Goal: Task Accomplishment & Management: Complete application form

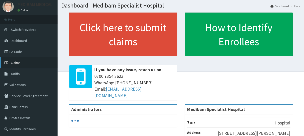
scroll to position [25, 0]
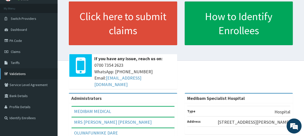
click at [18, 73] on link "Validations" at bounding box center [29, 73] width 58 height 11
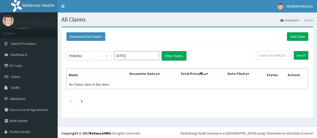
click at [295, 37] on link "Add Claim" at bounding box center [296, 36] width 21 height 9
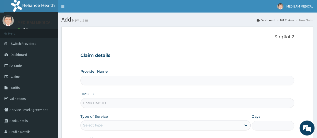
click at [103, 105] on input "HMO ID" at bounding box center [186, 103] width 213 height 10
type input "Medibam Specialist Hospital"
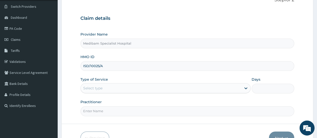
scroll to position [50, 0]
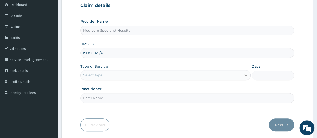
type input "ISD/10025/A"
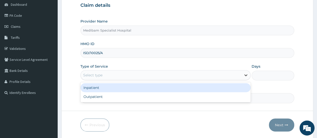
click at [243, 75] on icon at bounding box center [245, 75] width 5 height 5
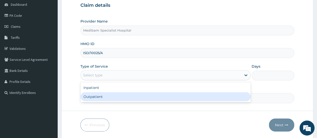
click at [196, 97] on div "Outpatient" at bounding box center [165, 96] width 170 height 9
type input "1"
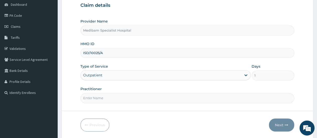
click at [193, 99] on input "Practitioner" at bounding box center [186, 98] width 213 height 10
type input "[PERSON_NAME]"
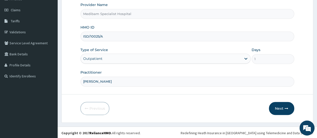
scroll to position [67, 0]
click at [277, 107] on button "Next" at bounding box center [280, 108] width 25 height 13
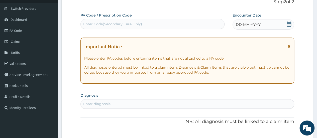
scroll to position [17, 0]
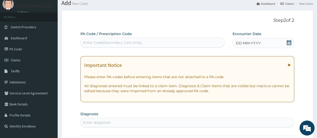
click at [250, 42] on span "DD-MM-YYYY" at bounding box center [247, 43] width 25 height 5
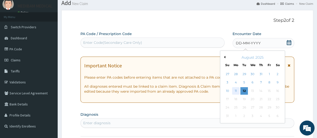
click at [233, 92] on div "11" at bounding box center [236, 91] width 8 height 8
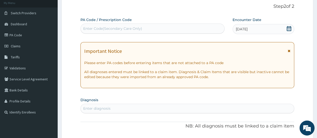
scroll to position [42, 0]
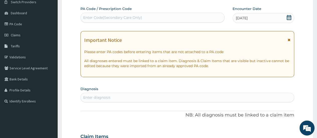
click at [98, 96] on div "Enter diagnosis" at bounding box center [96, 97] width 27 height 5
type input "[MEDICAL_DATA]"
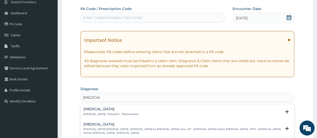
click at [90, 112] on p "[MEDICAL_DATA] , Paludism , Plasmodiosis" at bounding box center [110, 114] width 55 height 4
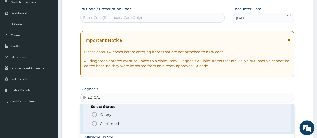
scroll to position [25, 0]
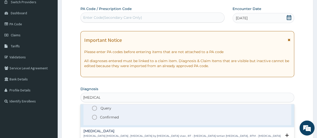
click at [96, 116] on icon "status option filled" at bounding box center [94, 117] width 6 height 6
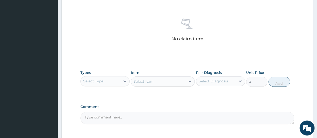
scroll to position [192, 0]
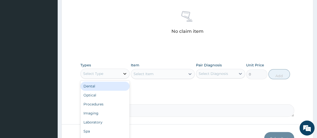
click at [123, 73] on icon at bounding box center [124, 73] width 5 height 5
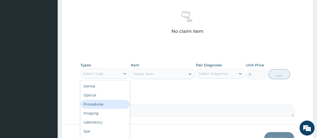
click at [98, 103] on div "Procedures" at bounding box center [104, 104] width 49 height 9
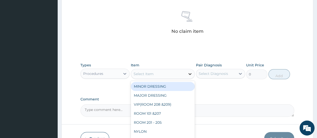
click at [191, 74] on icon at bounding box center [189, 73] width 5 height 5
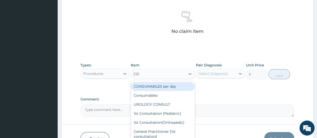
type input "CON"
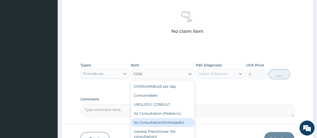
scroll to position [25, 0]
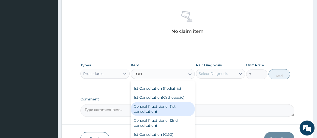
drag, startPoint x: 164, startPoint y: 106, endPoint x: 180, endPoint y: 97, distance: 17.7
click at [165, 106] on div "General Practitioner (1st consultation)" at bounding box center [163, 109] width 64 height 14
type input "1500"
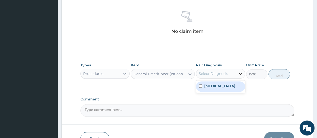
click at [239, 73] on icon at bounding box center [239, 73] width 5 height 5
drag, startPoint x: 231, startPoint y: 86, endPoint x: 233, endPoint y: 86, distance: 2.8
click at [231, 86] on div "[MEDICAL_DATA]" at bounding box center [220, 86] width 49 height 10
checkbox input "true"
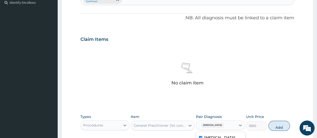
scroll to position [92, 0]
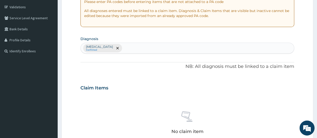
click at [119, 49] on div "Malaria Confirmed" at bounding box center [187, 48] width 213 height 11
type input "R"
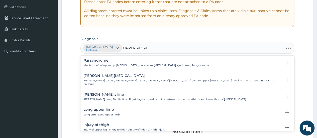
type input "UPPER RESPIR"
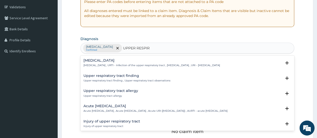
click at [109, 66] on p "Upper respiratory infection , URTI - Infection of the upper respiratory tract ,…" at bounding box center [151, 66] width 136 height 4
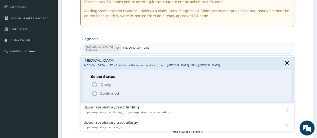
click at [95, 91] on icon "status option filled" at bounding box center [94, 93] width 6 height 6
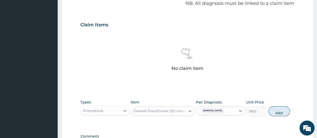
scroll to position [167, 0]
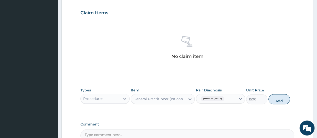
drag, startPoint x: 242, startPoint y: 99, endPoint x: 239, endPoint y: 103, distance: 4.2
click at [241, 101] on div at bounding box center [239, 98] width 9 height 9
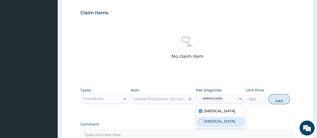
click at [231, 119] on label "[MEDICAL_DATA]" at bounding box center [219, 121] width 31 height 5
checkbox input "true"
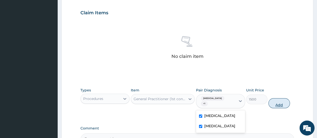
click at [277, 100] on button "Add" at bounding box center [278, 103] width 21 height 10
type input "0"
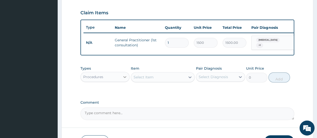
click at [123, 78] on icon at bounding box center [124, 76] width 5 height 5
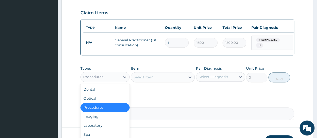
scroll to position [17, 0]
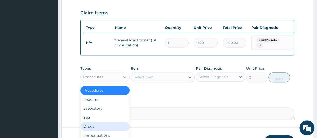
click at [93, 127] on div "Drugs" at bounding box center [104, 126] width 49 height 9
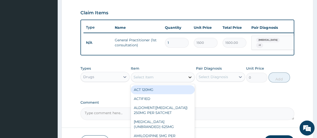
click at [190, 78] on icon at bounding box center [189, 77] width 3 height 2
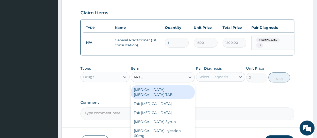
type input "ARTEM"
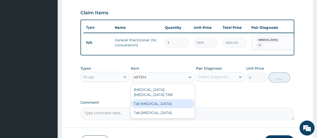
click at [164, 99] on div "Tab [MEDICAL_DATA]" at bounding box center [163, 103] width 64 height 9
type input "130"
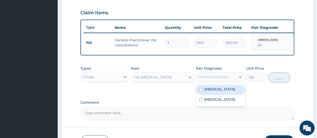
click at [204, 77] on div "Select Diagnosis" at bounding box center [212, 76] width 29 height 5
drag, startPoint x: 220, startPoint y: 91, endPoint x: 216, endPoint y: 101, distance: 10.5
click at [219, 93] on div "[MEDICAL_DATA]" at bounding box center [220, 90] width 49 height 10
checkbox input "true"
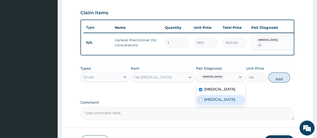
drag, startPoint x: 216, startPoint y: 104, endPoint x: 226, endPoint y: 97, distance: 12.4
click at [216, 102] on label "[MEDICAL_DATA]" at bounding box center [219, 99] width 31 height 5
checkbox input "true"
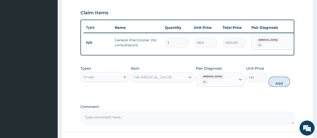
drag, startPoint x: 281, startPoint y: 78, endPoint x: 263, endPoint y: 77, distance: 17.6
click at [278, 78] on button "Add" at bounding box center [278, 82] width 21 height 10
type input "0"
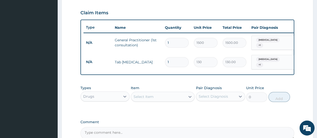
type input "0.00"
type input "6"
type input "780.00"
type input "6"
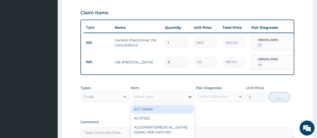
click at [188, 95] on icon at bounding box center [189, 96] width 5 height 5
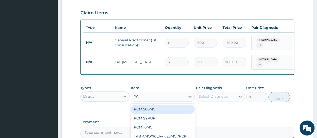
type input "PCM"
click at [176, 107] on div "PCM 500MG" at bounding box center [163, 109] width 64 height 9
type input "28"
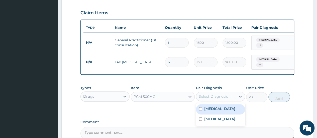
click at [218, 95] on div "Select Diagnosis" at bounding box center [212, 96] width 29 height 5
drag, startPoint x: 222, startPoint y: 104, endPoint x: 221, endPoint y: 116, distance: 12.1
click at [222, 105] on div "[MEDICAL_DATA]" at bounding box center [220, 109] width 49 height 10
checkbox input "true"
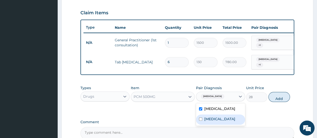
click at [217, 121] on label "[MEDICAL_DATA]" at bounding box center [219, 118] width 31 height 5
checkbox input "true"
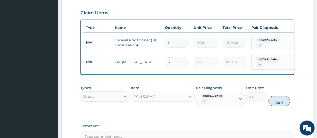
drag, startPoint x: 278, startPoint y: 96, endPoint x: 274, endPoint y: 96, distance: 4.0
click at [278, 96] on button "Add" at bounding box center [278, 101] width 21 height 10
type input "0"
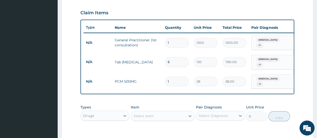
type input "18"
type input "504.00"
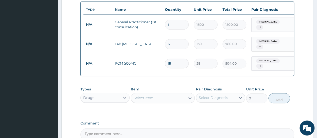
scroll to position [217, 0]
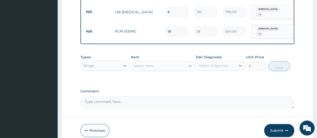
type input "18"
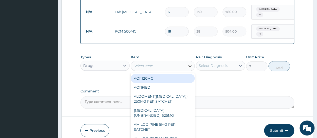
click at [190, 65] on icon at bounding box center [189, 65] width 5 height 5
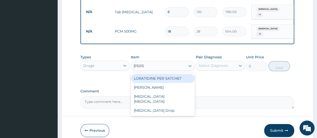
type input "LORAT"
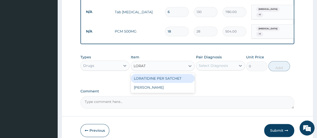
click at [169, 75] on div "LORATIDINE PER SATCHET" at bounding box center [163, 78] width 64 height 9
type input "500"
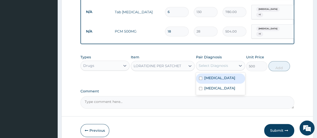
click at [230, 63] on div "Select Diagnosis" at bounding box center [216, 66] width 40 height 8
drag, startPoint x: 223, startPoint y: 77, endPoint x: 222, endPoint y: 80, distance: 3.0
click at [223, 77] on div "[MEDICAL_DATA]" at bounding box center [220, 78] width 49 height 10
checkbox input "true"
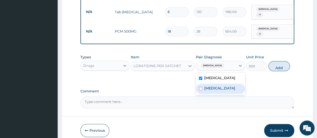
drag, startPoint x: 220, startPoint y: 87, endPoint x: 252, endPoint y: 72, distance: 34.9
click at [220, 87] on label "[MEDICAL_DATA]" at bounding box center [219, 88] width 31 height 5
checkbox input "true"
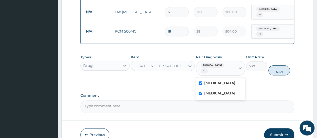
click at [275, 65] on button "Add" at bounding box center [278, 70] width 21 height 10
type input "0"
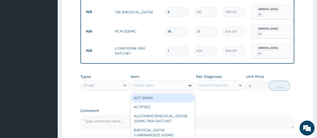
click at [190, 83] on icon at bounding box center [189, 85] width 5 height 5
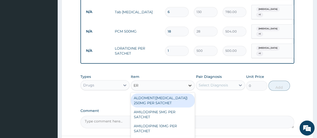
type input "ERY"
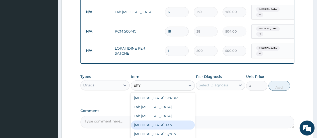
click at [156, 120] on div "Erythromycin Tab" at bounding box center [163, 124] width 64 height 9
type input "50"
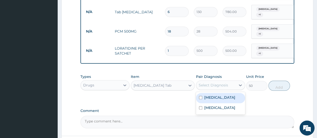
drag, startPoint x: 238, startPoint y: 78, endPoint x: 232, endPoint y: 89, distance: 12.9
click at [237, 83] on icon at bounding box center [239, 85] width 5 height 5
click at [229, 93] on div "[MEDICAL_DATA]" at bounding box center [220, 98] width 49 height 10
checkbox input "true"
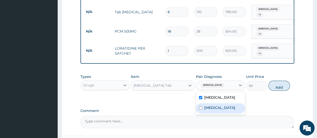
drag, startPoint x: 222, startPoint y: 107, endPoint x: 227, endPoint y: 104, distance: 5.8
click at [223, 107] on label "[MEDICAL_DATA]" at bounding box center [219, 107] width 31 height 5
checkbox input "true"
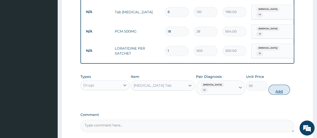
click at [287, 85] on button "Add" at bounding box center [278, 90] width 21 height 10
type input "0"
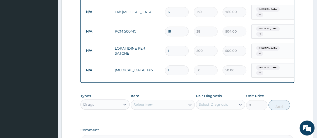
type input "15"
type input "750.00"
type input "15"
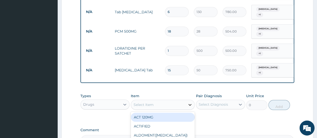
drag, startPoint x: 188, startPoint y: 98, endPoint x: 186, endPoint y: 105, distance: 7.9
click at [188, 102] on icon at bounding box center [189, 104] width 5 height 5
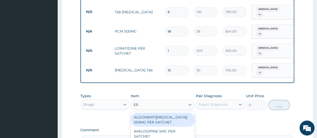
type input "ERY"
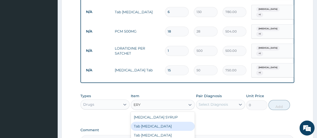
click at [154, 122] on div "Tab Erythromycin" at bounding box center [163, 126] width 64 height 9
type input "60"
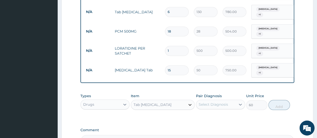
click at [188, 102] on icon at bounding box center [189, 104] width 5 height 5
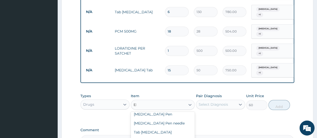
scroll to position [343, 0]
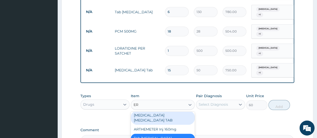
type input "ERY"
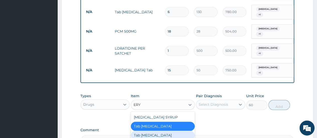
click at [170, 131] on div "Tab Erythromycin" at bounding box center [163, 135] width 64 height 9
type input "50"
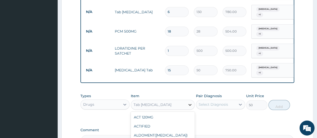
click at [190, 102] on icon at bounding box center [189, 104] width 5 height 5
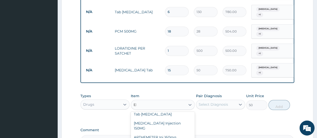
scroll to position [325, 0]
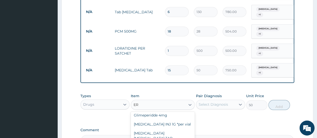
type input "ERY"
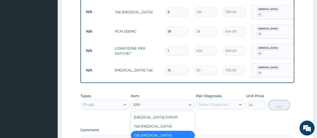
type input "0"
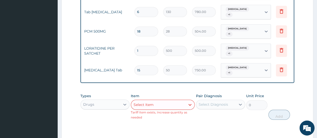
scroll to position [0, 34]
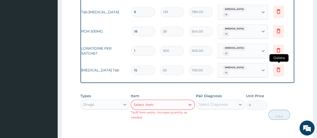
click at [276, 67] on icon at bounding box center [278, 70] width 6 height 6
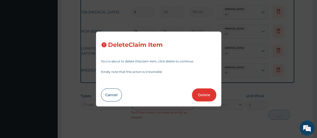
drag, startPoint x: 207, startPoint y: 94, endPoint x: 209, endPoint y: 89, distance: 5.6
click at [207, 94] on button "Delete" at bounding box center [204, 94] width 24 height 13
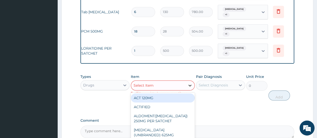
click at [187, 83] on icon at bounding box center [189, 85] width 5 height 5
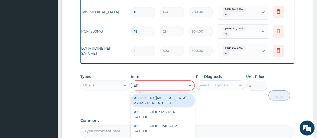
type input "ERY"
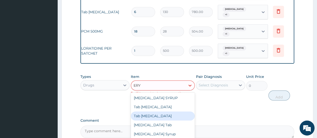
click at [170, 112] on div "Tab Erythromycin" at bounding box center [163, 115] width 64 height 9
type input "50"
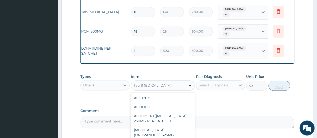
click at [188, 83] on icon at bounding box center [189, 85] width 5 height 5
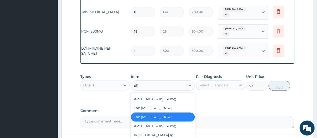
scroll to position [325, 0]
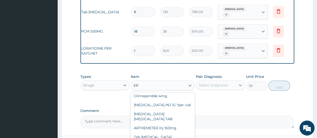
type input "ERY"
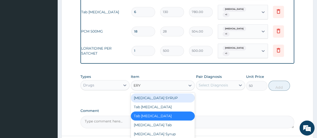
scroll to position [0, 0]
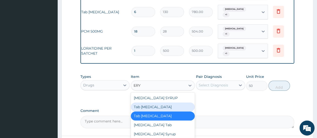
click at [162, 102] on div "Tab Erythromycin" at bounding box center [163, 106] width 64 height 9
type input "60"
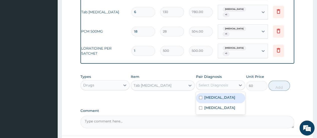
drag, startPoint x: 228, startPoint y: 81, endPoint x: 228, endPoint y: 86, distance: 4.5
click at [228, 82] on div "Select Diagnosis" at bounding box center [216, 85] width 40 height 8
click at [227, 94] on div "[MEDICAL_DATA]" at bounding box center [220, 98] width 49 height 10
checkbox input "true"
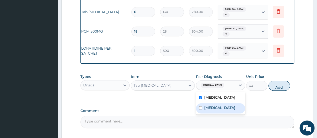
drag, startPoint x: 229, startPoint y: 102, endPoint x: 233, endPoint y: 99, distance: 5.5
click at [229, 105] on label "[MEDICAL_DATA]" at bounding box center [219, 107] width 31 height 5
checkbox input "true"
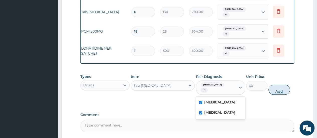
click at [281, 85] on button "Add" at bounding box center [278, 90] width 21 height 10
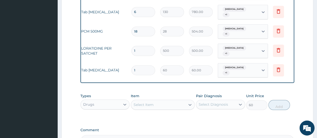
type input "0"
type input "15"
type input "900.00"
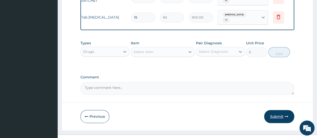
scroll to position [271, 0]
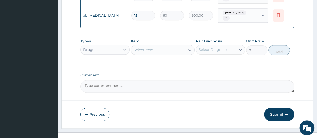
type input "15"
drag, startPoint x: 276, startPoint y: 108, endPoint x: 282, endPoint y: 109, distance: 5.3
click at [277, 108] on button "Submit" at bounding box center [279, 114] width 30 height 13
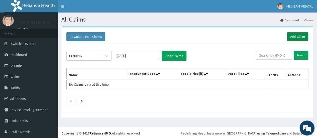
click at [293, 35] on link "Add Claim" at bounding box center [296, 36] width 21 height 9
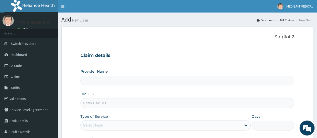
type input "Medibam Specialist Hospital"
click at [99, 105] on input "HMO ID" at bounding box center [186, 103] width 213 height 10
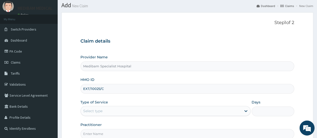
scroll to position [25, 0]
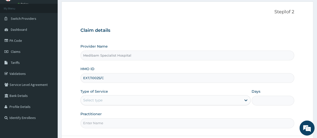
type input "EXT/10025/C"
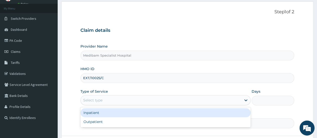
click at [107, 98] on div "Select type" at bounding box center [161, 100] width 160 height 8
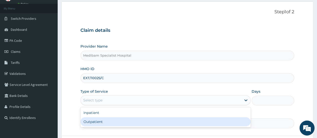
drag, startPoint x: 113, startPoint y: 120, endPoint x: 116, endPoint y: 119, distance: 2.9
click at [113, 119] on div "Outpatient" at bounding box center [165, 121] width 170 height 9
type input "1"
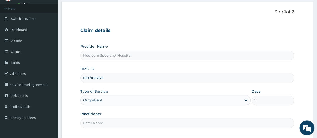
scroll to position [50, 0]
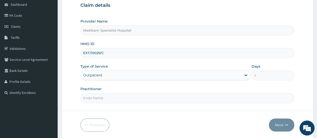
drag, startPoint x: 108, startPoint y: 97, endPoint x: 110, endPoint y: 98, distance: 2.6
click at [108, 97] on input "Practitioner" at bounding box center [186, 98] width 213 height 10
type input "[PERSON_NAME]"
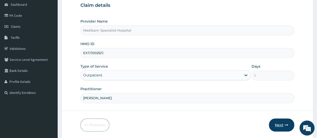
click at [275, 123] on button "Next" at bounding box center [280, 124] width 25 height 13
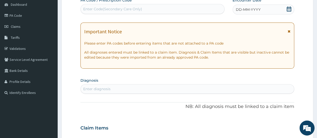
drag, startPoint x: 274, startPoint y: 5, endPoint x: 275, endPoint y: 11, distance: 6.0
click at [275, 7] on div "DD-MM-YYYY" at bounding box center [263, 10] width 62 height 10
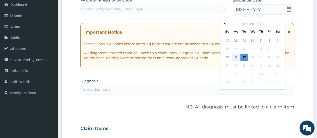
click at [236, 57] on div "11" at bounding box center [236, 58] width 8 height 8
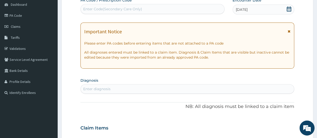
click at [134, 87] on div "Enter diagnosis" at bounding box center [187, 89] width 213 height 8
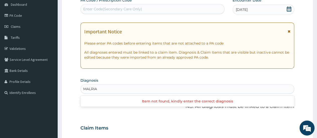
click at [91, 89] on input "MALRIA" at bounding box center [90, 88] width 15 height 5
type input "MALARIA"
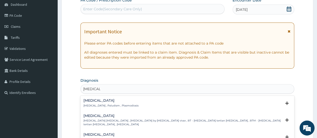
click at [94, 104] on p "Malaria , Paludism , Plasmodiosis" at bounding box center [110, 106] width 55 height 4
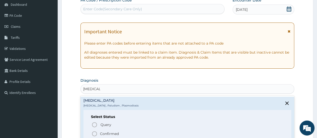
drag, startPoint x: 95, startPoint y: 133, endPoint x: 100, endPoint y: 113, distance: 21.1
click at [95, 133] on icon "status option filled" at bounding box center [94, 134] width 6 height 6
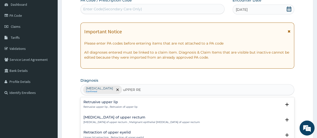
type input "uPPER RES"
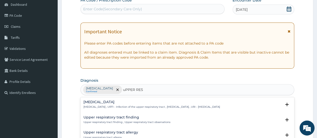
click at [92, 104] on h4 "[MEDICAL_DATA]" at bounding box center [151, 102] width 136 height 4
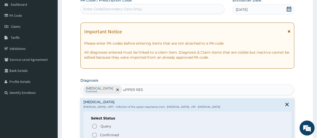
click at [95, 133] on icon "status option filled" at bounding box center [94, 135] width 6 height 6
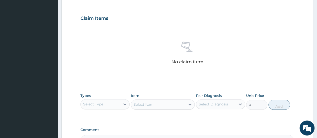
scroll to position [175, 0]
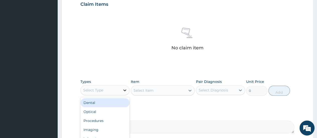
click at [124, 90] on icon at bounding box center [124, 90] width 5 height 5
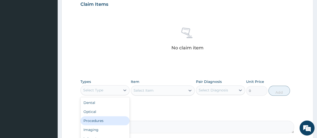
click at [105, 122] on div "Procedures" at bounding box center [104, 120] width 49 height 9
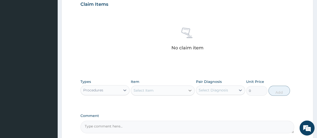
click at [190, 91] on div "Select Item" at bounding box center [163, 90] width 64 height 10
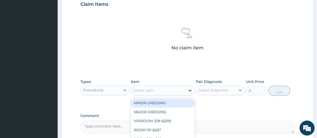
click at [189, 90] on icon at bounding box center [189, 90] width 5 height 5
type input "CONS"
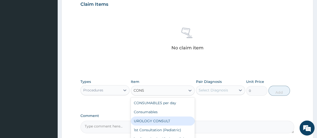
scroll to position [50, 0]
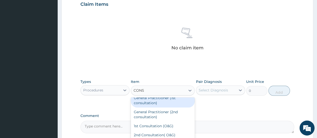
drag, startPoint x: 167, startPoint y: 101, endPoint x: 172, endPoint y: 100, distance: 4.7
click at [168, 101] on div "General Practitioner (1st consultation)" at bounding box center [163, 100] width 64 height 14
type input "1500"
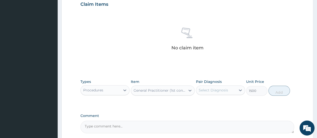
drag, startPoint x: 227, startPoint y: 90, endPoint x: 227, endPoint y: 96, distance: 6.0
click at [227, 90] on div "Select Diagnosis" at bounding box center [216, 90] width 40 height 8
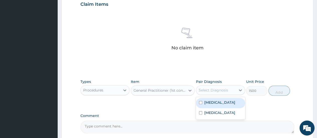
click at [222, 107] on div "[MEDICAL_DATA]" at bounding box center [220, 103] width 49 height 10
checkbox input "true"
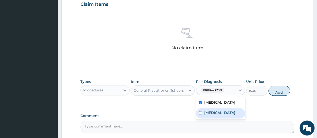
drag, startPoint x: 217, startPoint y: 114, endPoint x: 226, endPoint y: 106, distance: 11.5
click at [218, 112] on label "[MEDICAL_DATA]" at bounding box center [219, 112] width 31 height 5
checkbox input "true"
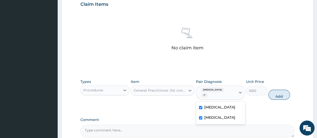
click at [272, 90] on button "Add" at bounding box center [278, 95] width 21 height 10
type input "0"
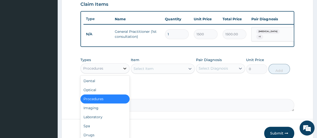
drag, startPoint x: 125, startPoint y: 68, endPoint x: 116, endPoint y: 76, distance: 11.7
click at [125, 68] on icon at bounding box center [124, 68] width 5 height 5
click at [94, 133] on div "Drugs" at bounding box center [104, 134] width 49 height 9
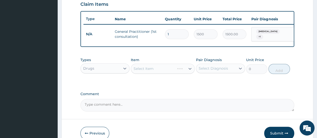
click at [190, 70] on div "Select Item" at bounding box center [163, 69] width 64 height 10
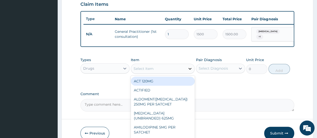
click at [192, 70] on icon at bounding box center [189, 68] width 5 height 5
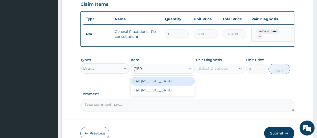
type input "COART"
drag, startPoint x: 146, startPoint y: 81, endPoint x: 150, endPoint y: 80, distance: 3.7
click at [147, 81] on div "Tab [MEDICAL_DATA]" at bounding box center [163, 81] width 64 height 9
type input "130"
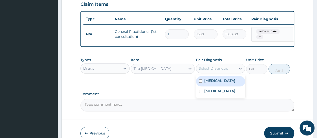
click at [229, 69] on div "Select Diagnosis" at bounding box center [216, 68] width 40 height 8
drag, startPoint x: 228, startPoint y: 82, endPoint x: 225, endPoint y: 95, distance: 12.8
click at [228, 83] on div "[MEDICAL_DATA]" at bounding box center [220, 81] width 49 height 10
checkbox input "true"
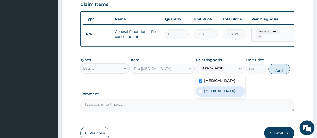
click at [225, 93] on label "[MEDICAL_DATA]" at bounding box center [219, 90] width 31 height 5
checkbox input "true"
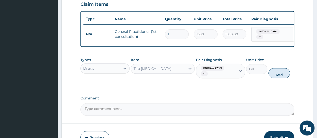
drag, startPoint x: 280, startPoint y: 72, endPoint x: 273, endPoint y: 74, distance: 7.2
click at [280, 72] on button "Add" at bounding box center [278, 73] width 21 height 10
type input "0"
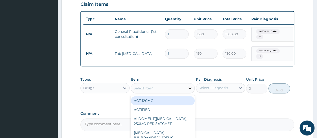
click at [189, 87] on icon at bounding box center [189, 88] width 3 height 2
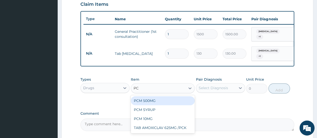
type input "PCM"
click at [171, 100] on div "PCM 500MG" at bounding box center [163, 100] width 64 height 9
type input "28"
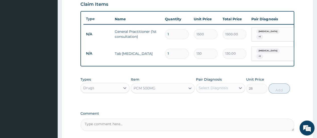
click at [171, 50] on input "1" at bounding box center [177, 54] width 24 height 10
type input "0.00"
type input "6"
type input "780.00"
type input "6"
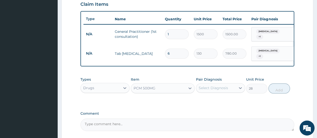
drag, startPoint x: 220, startPoint y: 85, endPoint x: 220, endPoint y: 88, distance: 2.5
click at [220, 85] on div "Select Diagnosis" at bounding box center [212, 87] width 29 height 5
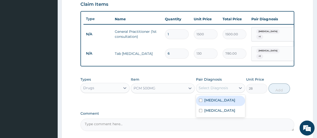
drag, startPoint x: 217, startPoint y: 103, endPoint x: 217, endPoint y: 111, distance: 8.3
click at [217, 103] on div "[MEDICAL_DATA]" at bounding box center [220, 101] width 49 height 10
checkbox input "true"
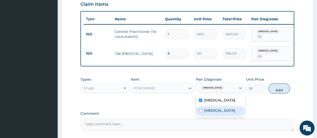
drag, startPoint x: 217, startPoint y: 112, endPoint x: 245, endPoint y: 101, distance: 29.5
click at [219, 111] on label "[MEDICAL_DATA]" at bounding box center [219, 110] width 31 height 5
checkbox input "true"
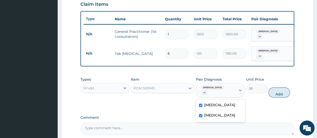
drag, startPoint x: 278, startPoint y: 89, endPoint x: 275, endPoint y: 87, distance: 3.0
click at [278, 89] on button "Add" at bounding box center [278, 92] width 21 height 10
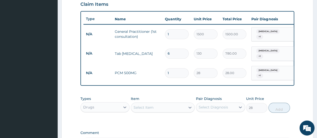
type input "0"
type input "18"
type input "504.00"
type input "18"
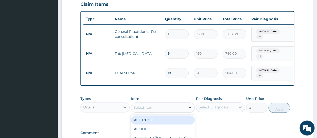
click at [190, 105] on icon at bounding box center [189, 107] width 5 height 5
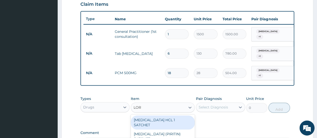
type input "LORA"
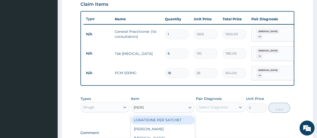
click at [164, 120] on div "LORATIDINE PER SATCHET" at bounding box center [163, 119] width 64 height 9
type input "500"
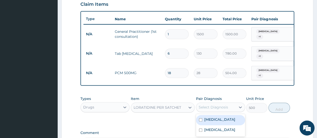
drag, startPoint x: 211, startPoint y: 102, endPoint x: 213, endPoint y: 109, distance: 8.0
click at [211, 105] on div "Select Diagnosis" at bounding box center [212, 107] width 29 height 5
drag, startPoint x: 213, startPoint y: 117, endPoint x: 215, endPoint y: 125, distance: 7.6
click at [214, 119] on label "[MEDICAL_DATA]" at bounding box center [219, 119] width 31 height 5
checkbox input "true"
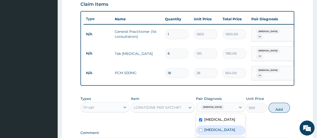
click at [215, 128] on label "[MEDICAL_DATA]" at bounding box center [219, 129] width 31 height 5
checkbox input "true"
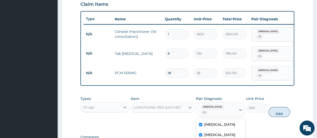
drag, startPoint x: 284, startPoint y: 106, endPoint x: 262, endPoint y: 110, distance: 22.1
click at [280, 107] on button "Add" at bounding box center [278, 112] width 21 height 10
type input "0"
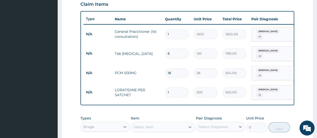
scroll to position [225, 0]
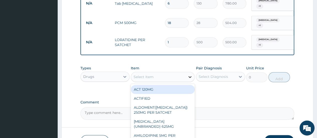
click at [190, 74] on icon at bounding box center [189, 76] width 5 height 5
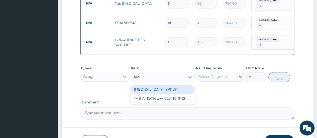
type input "AMOX"
click at [167, 85] on div "[MEDICAL_DATA] 500MG" at bounding box center [163, 89] width 64 height 9
type input "700"
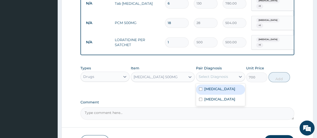
drag, startPoint x: 206, startPoint y: 72, endPoint x: 208, endPoint y: 81, distance: 9.2
click at [207, 75] on div "Select Diagnosis" at bounding box center [216, 77] width 40 height 8
drag, startPoint x: 208, startPoint y: 84, endPoint x: 205, endPoint y: 102, distance: 17.8
click at [208, 91] on div "Malaria Upper respiratory infection" at bounding box center [220, 94] width 49 height 23
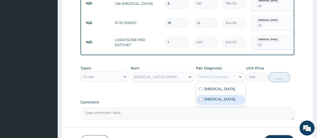
click at [204, 102] on div "[MEDICAL_DATA]" at bounding box center [220, 100] width 49 height 10
checkbox input "true"
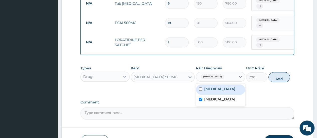
click at [210, 86] on label "[MEDICAL_DATA]" at bounding box center [219, 88] width 31 height 5
checkbox input "true"
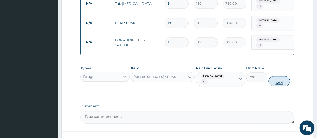
click at [276, 77] on button "Add" at bounding box center [278, 81] width 21 height 10
type input "0"
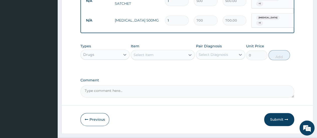
scroll to position [273, 0]
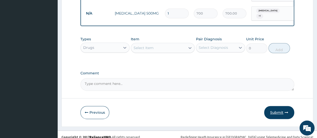
click at [277, 106] on button "Submit" at bounding box center [279, 112] width 30 height 13
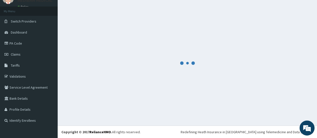
scroll to position [0, 0]
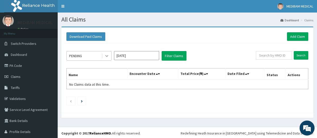
click at [106, 54] on icon at bounding box center [106, 55] width 5 height 5
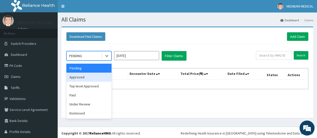
click at [91, 76] on div "Approved" at bounding box center [88, 77] width 45 height 9
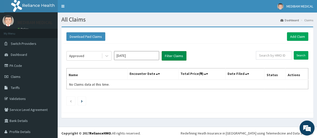
click at [166, 57] on button "Filter Claims" at bounding box center [173, 56] width 25 height 10
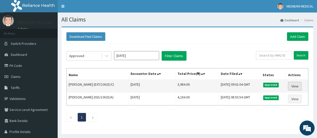
click at [295, 85] on link "View" at bounding box center [294, 86] width 14 height 9
